Goal: Check status: Check status

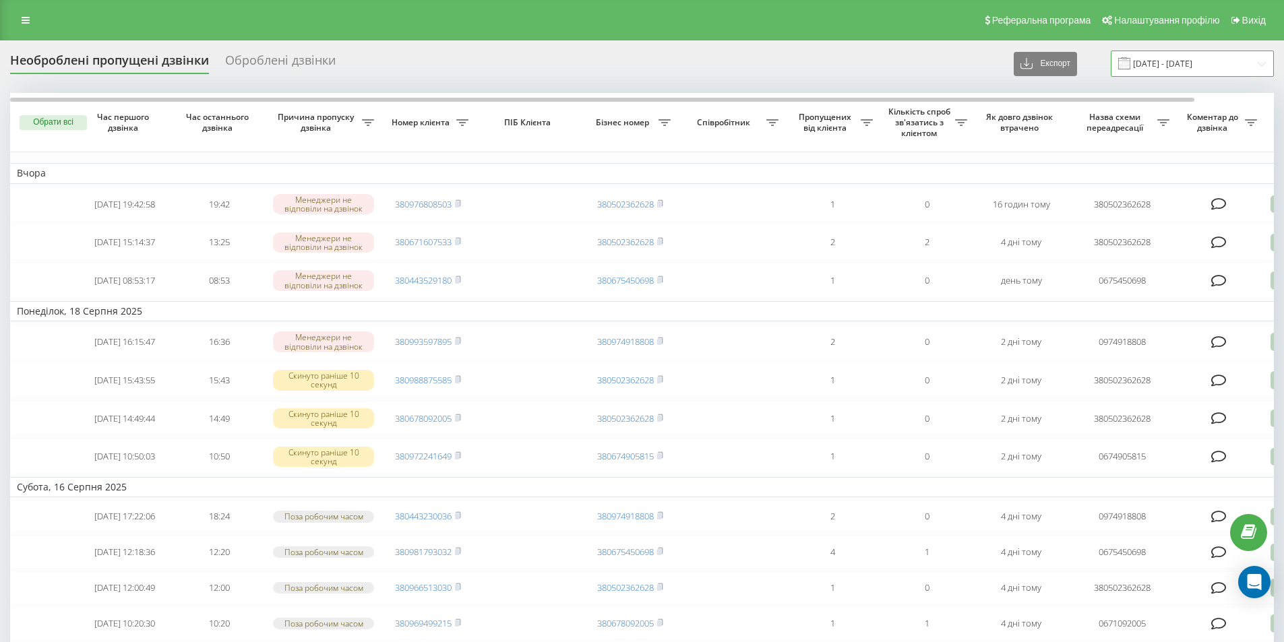
click at [1188, 53] on input "19.07.2025 - 19.08.2025" at bounding box center [1191, 64] width 163 height 26
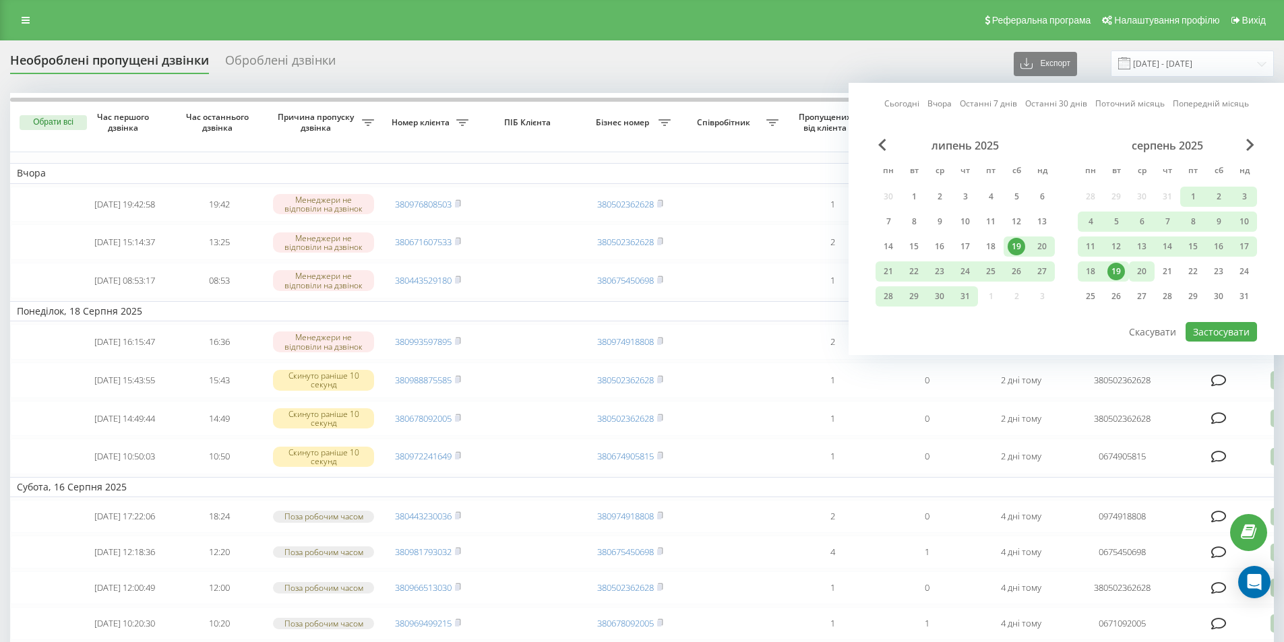
click at [1143, 277] on div "20" at bounding box center [1142, 272] width 18 height 18
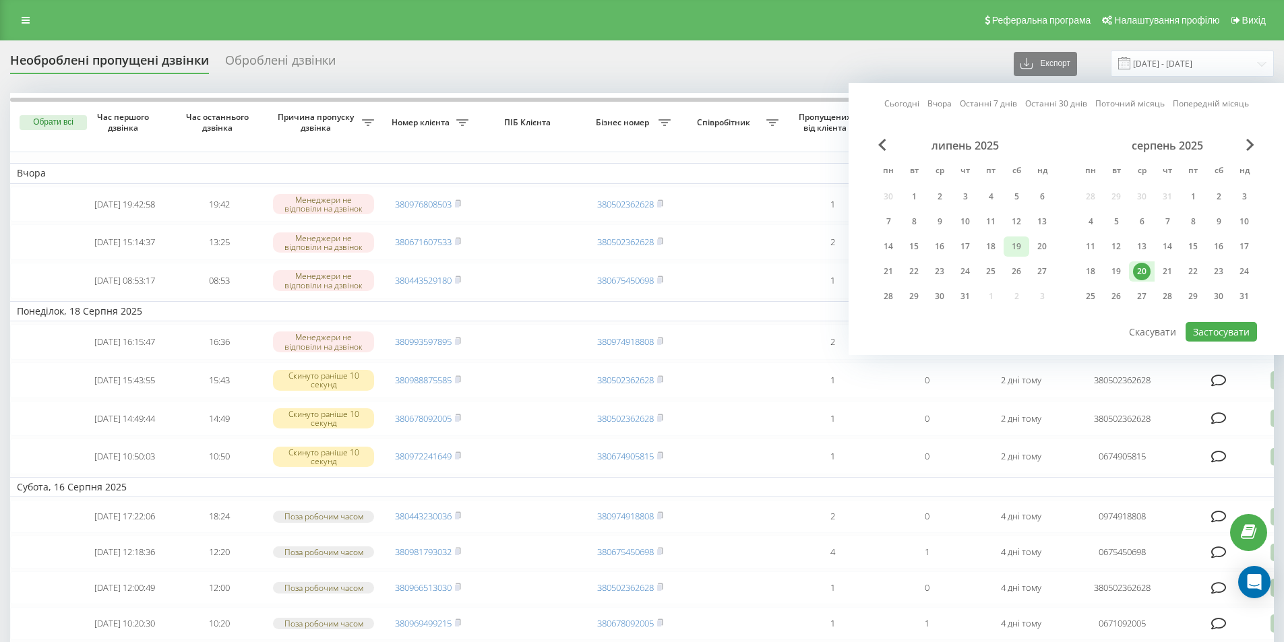
drag, startPoint x: 1031, startPoint y: 247, endPoint x: 1017, endPoint y: 247, distance: 13.5
click at [1030, 247] on div "20" at bounding box center [1042, 246] width 26 height 20
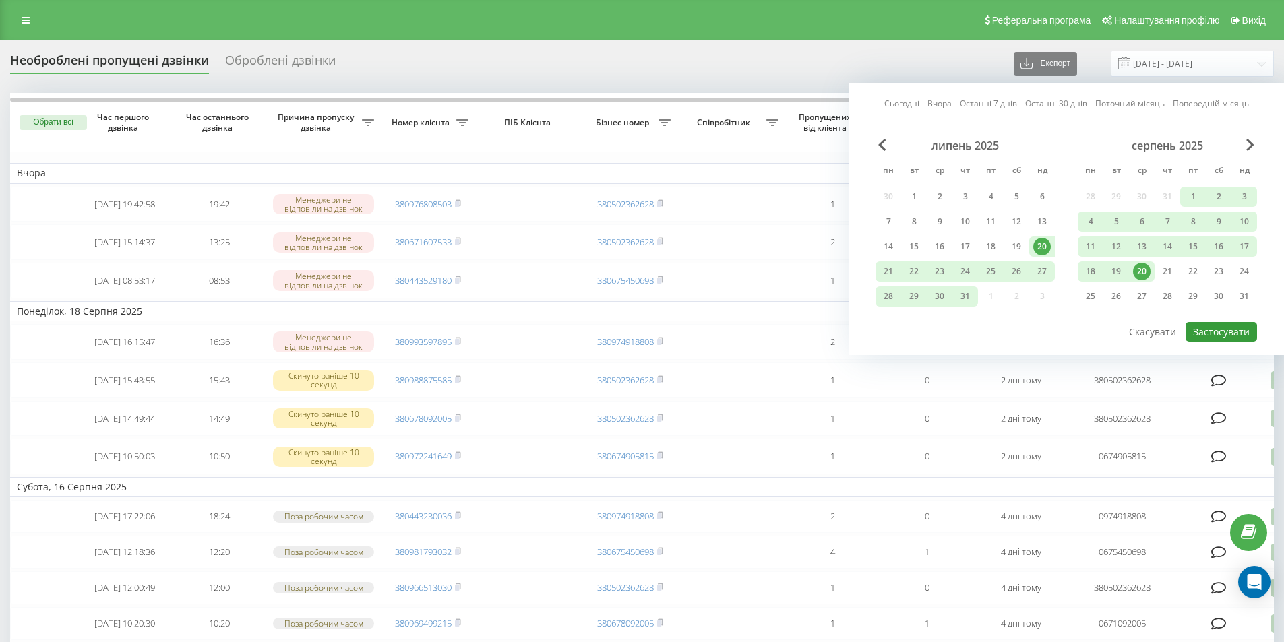
click at [1220, 335] on button "Застосувати" at bounding box center [1220, 332] width 71 height 20
type input "20.07.2025 - 20.08.2025"
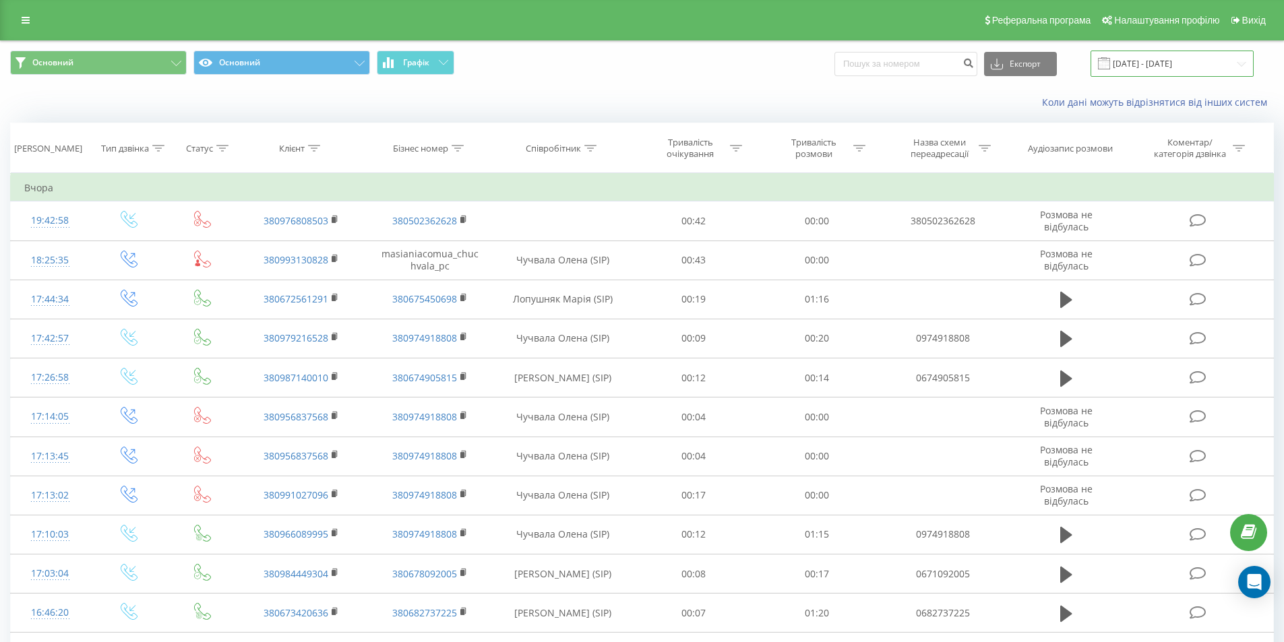
click at [1211, 67] on input "19.05.2025 - 19.08.2025" at bounding box center [1171, 64] width 163 height 26
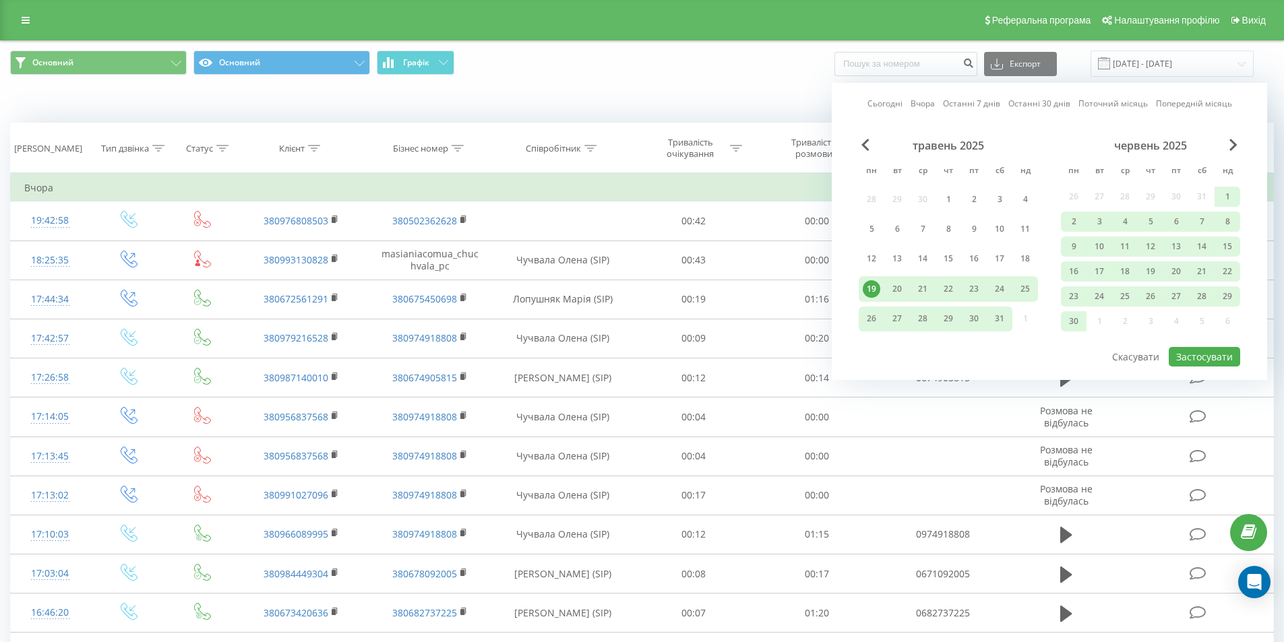
click at [866, 290] on div "19" at bounding box center [871, 289] width 18 height 18
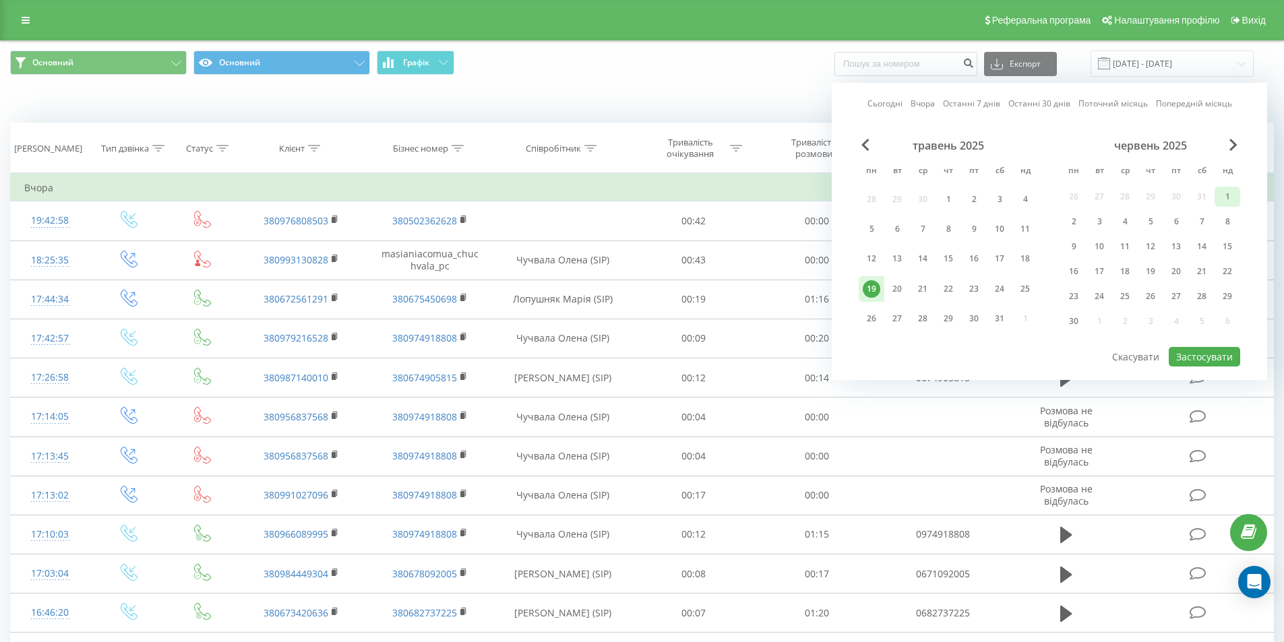
click at [1230, 205] on div "1" at bounding box center [1227, 197] width 18 height 18
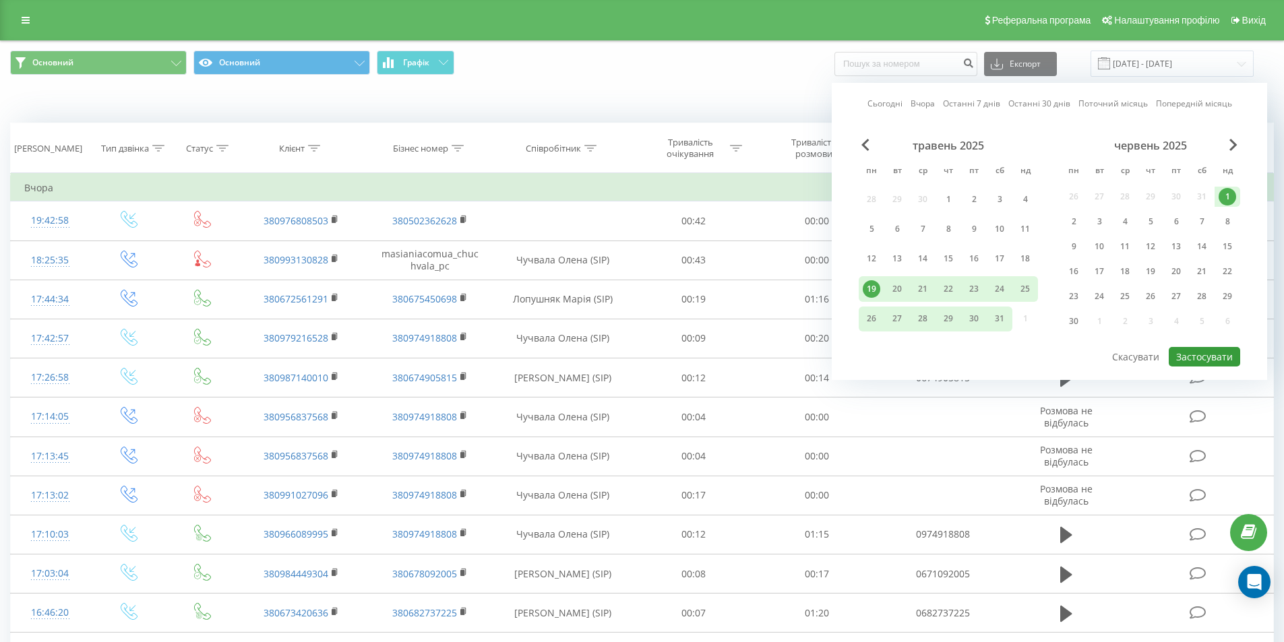
click at [1197, 361] on button "Застосувати" at bounding box center [1203, 357] width 71 height 20
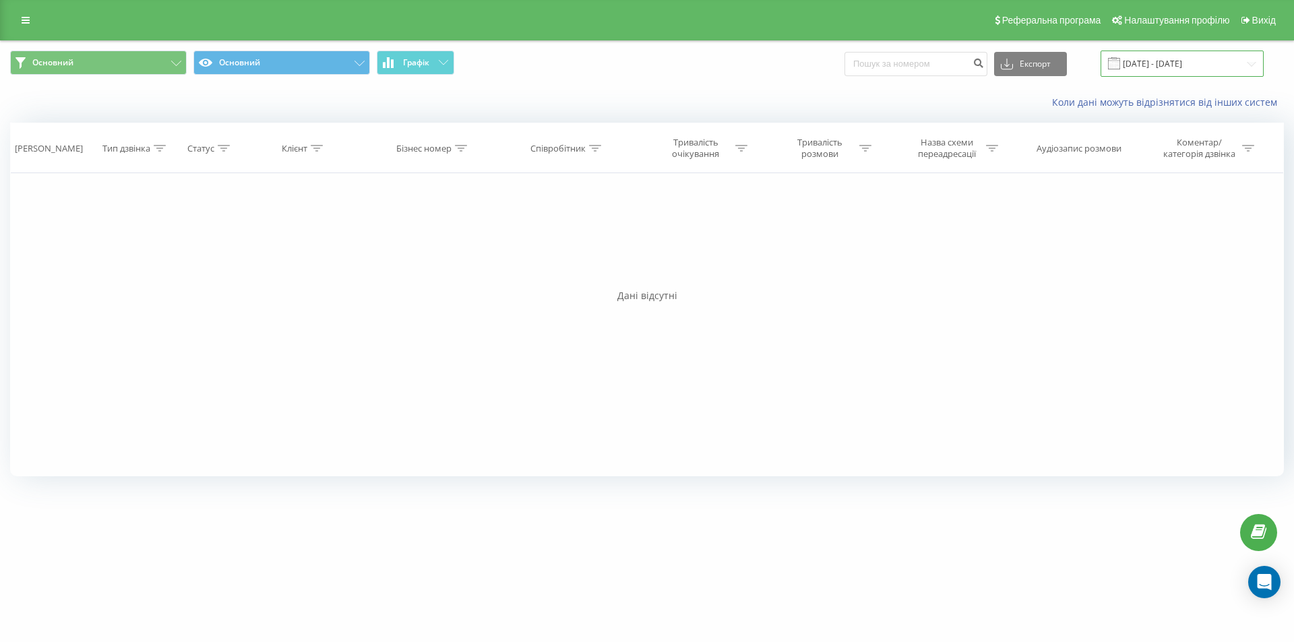
click at [1230, 65] on input "19.05.2025 - 01.06.2025" at bounding box center [1181, 64] width 163 height 26
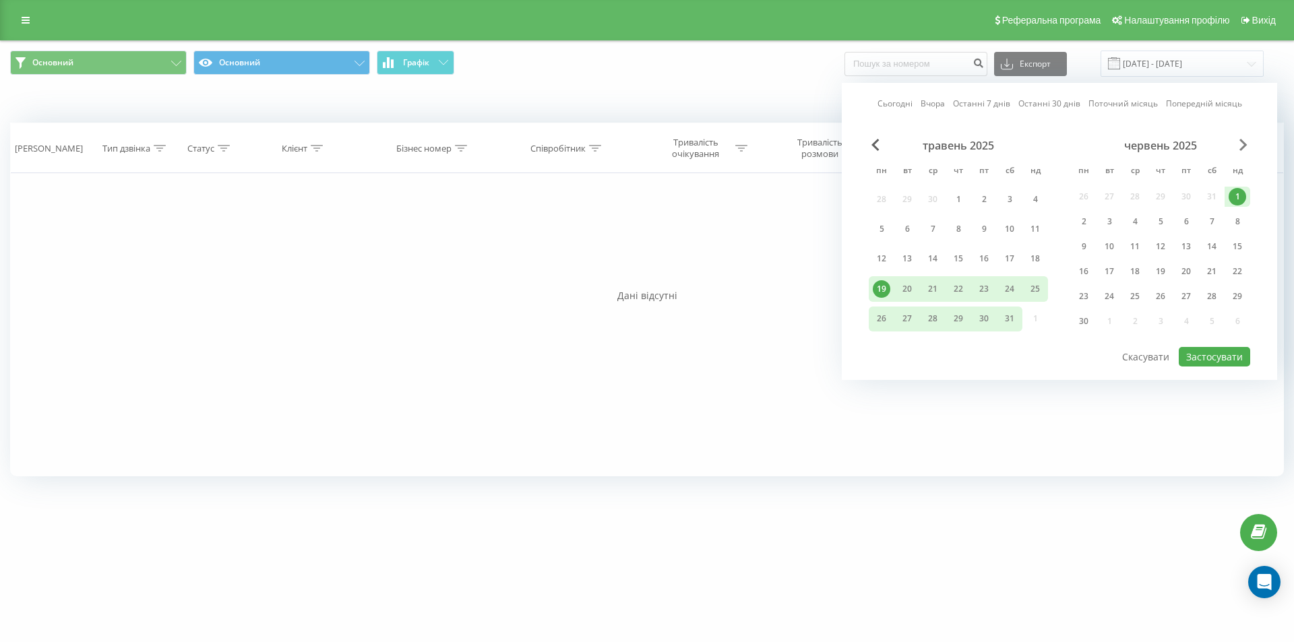
click at [1243, 142] on span "Next Month" at bounding box center [1243, 145] width 8 height 12
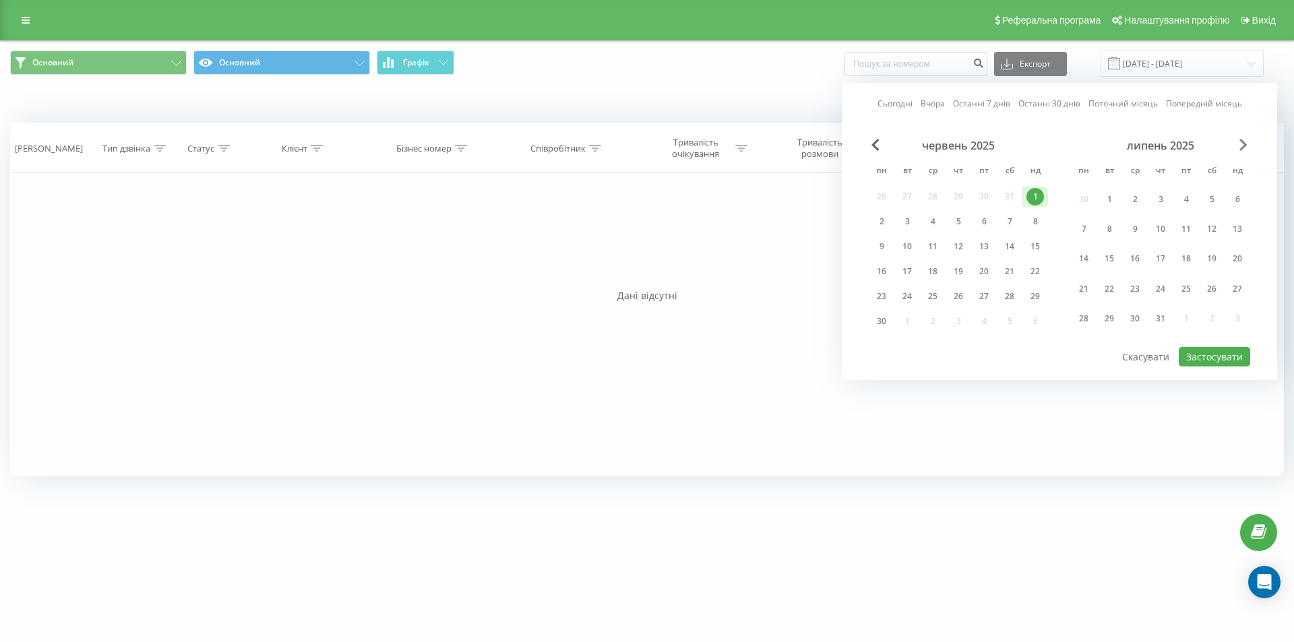
click at [1243, 142] on span "Next Month" at bounding box center [1243, 145] width 8 height 12
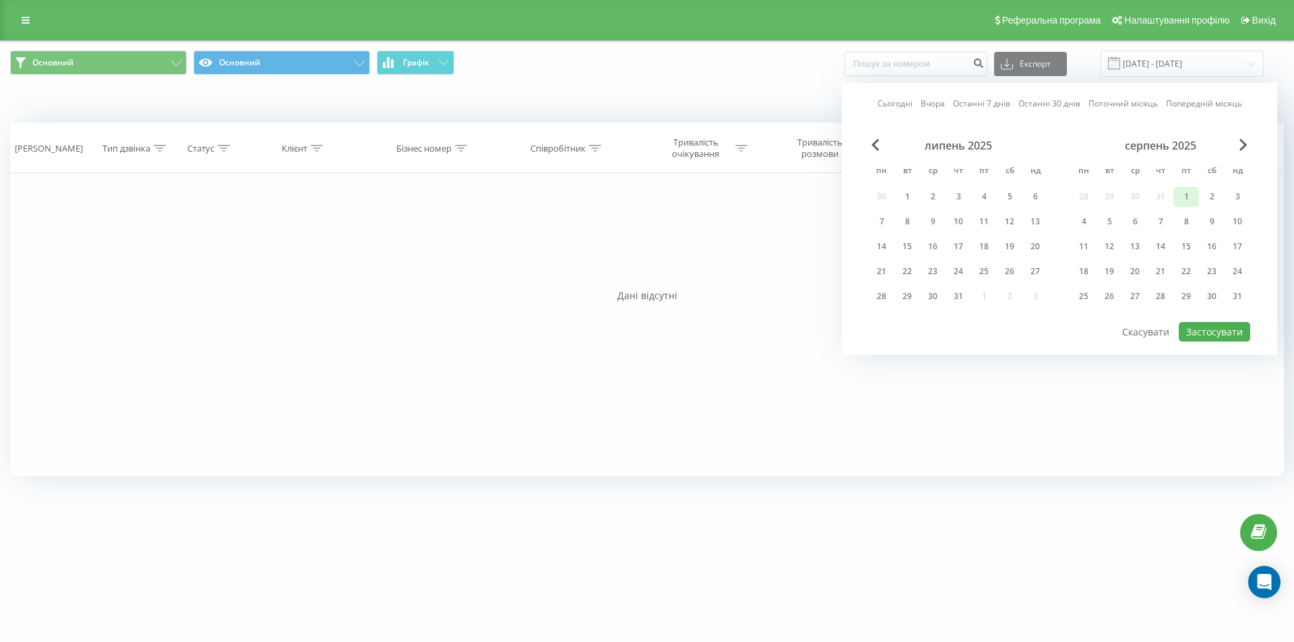
click at [1182, 200] on div "1" at bounding box center [1186, 197] width 18 height 18
click at [1133, 270] on div "20" at bounding box center [1135, 272] width 18 height 18
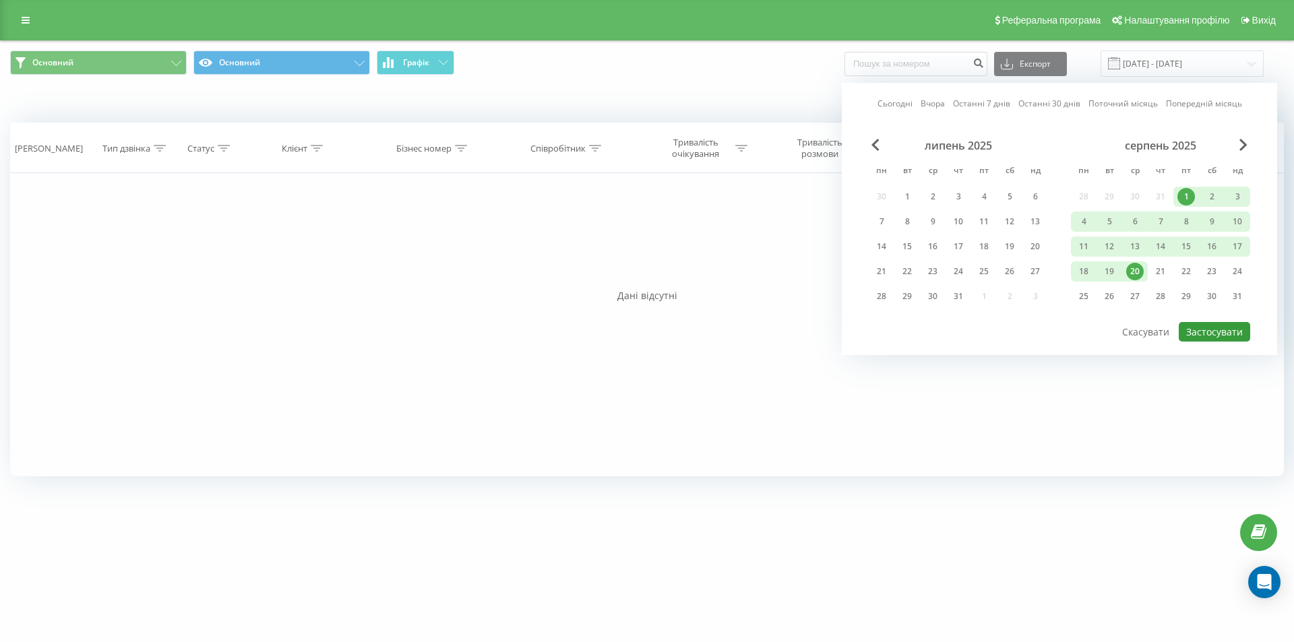
click at [1222, 339] on button "Застосувати" at bounding box center [1213, 332] width 71 height 20
type input "[DATE] - [DATE]"
